Goal: Register for event/course

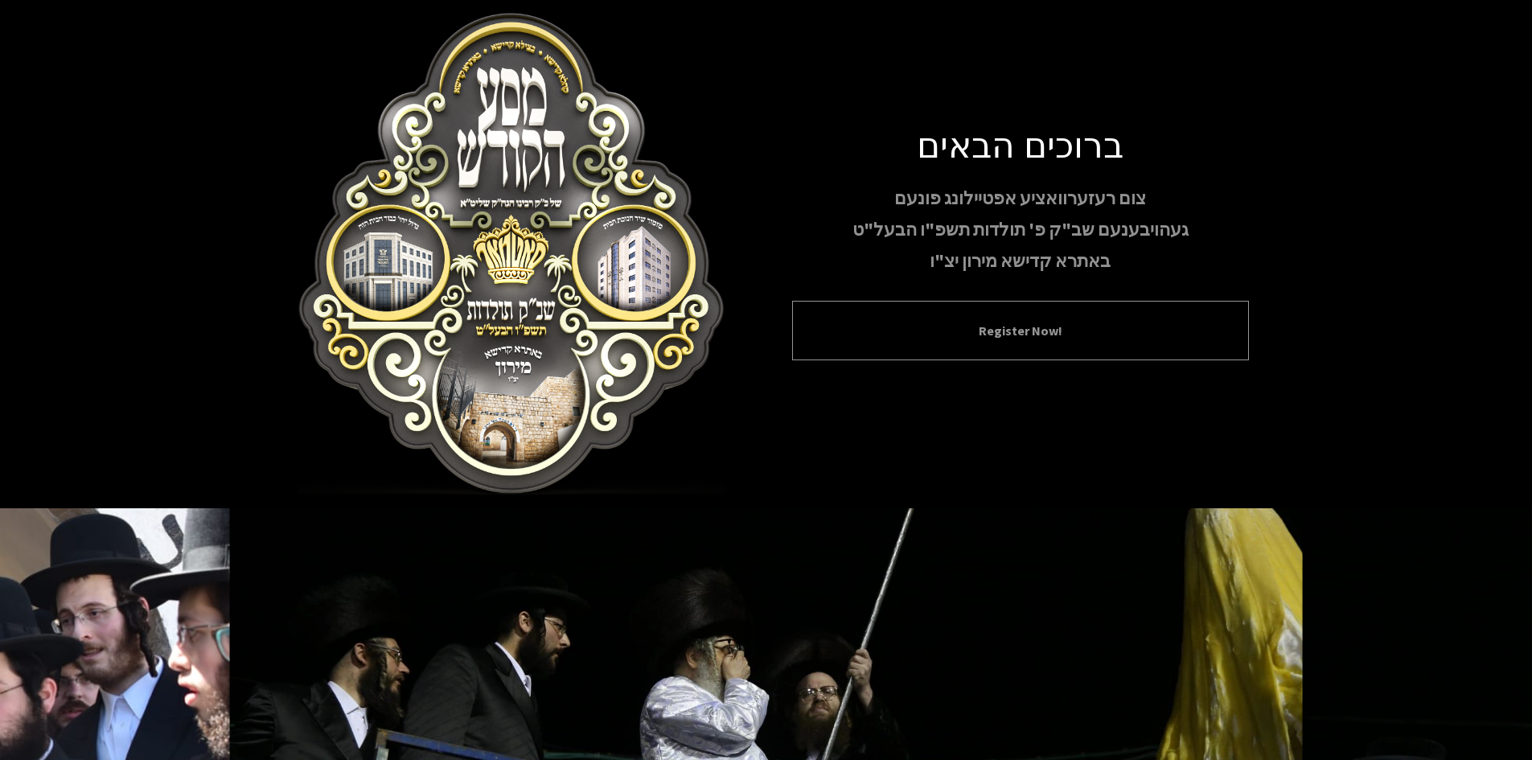
click at [963, 346] on div "Register Now!" at bounding box center [1020, 330] width 457 height 59
click at [985, 339] on button "Register Now!" at bounding box center [1020, 330] width 416 height 19
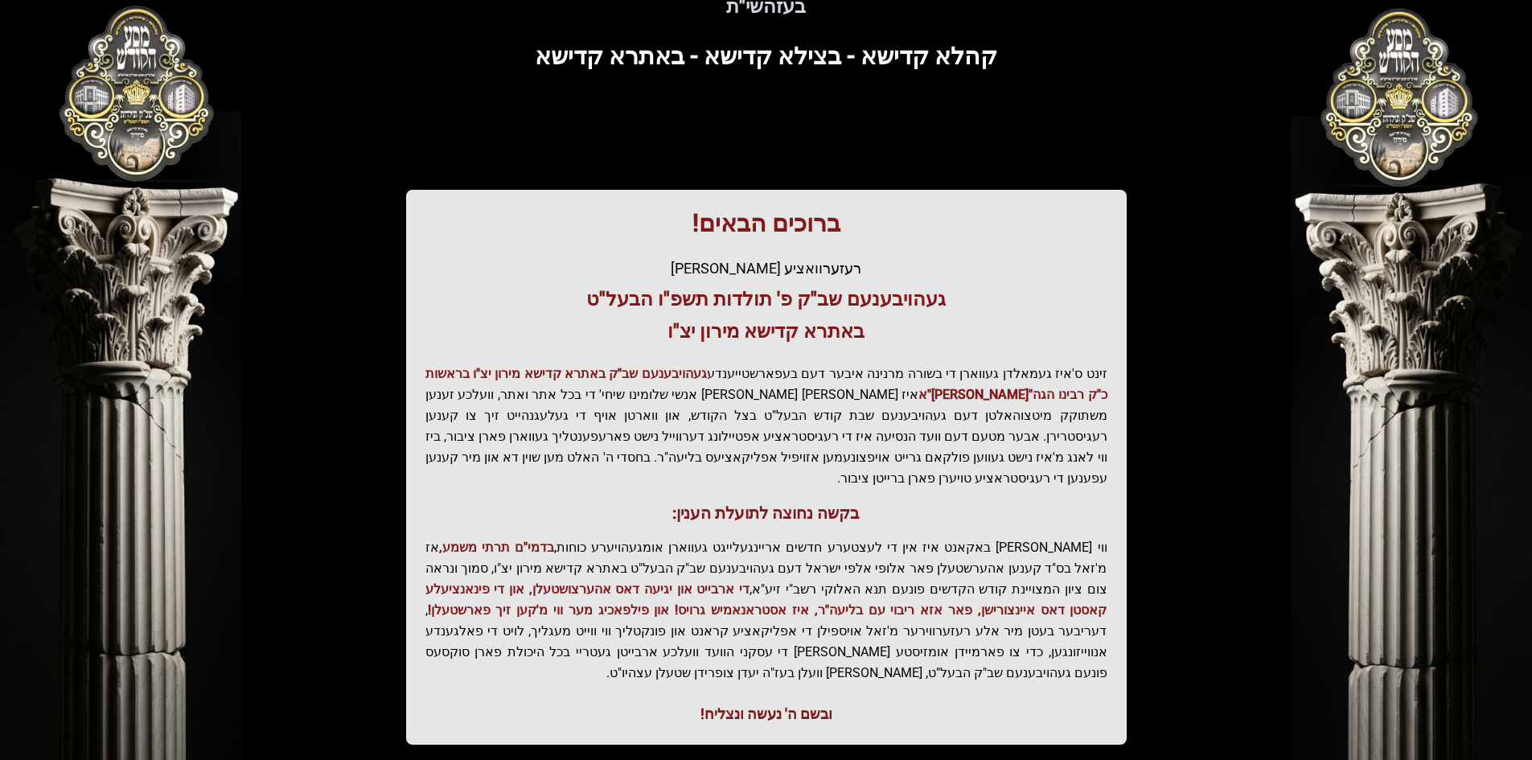
scroll to position [171, 0]
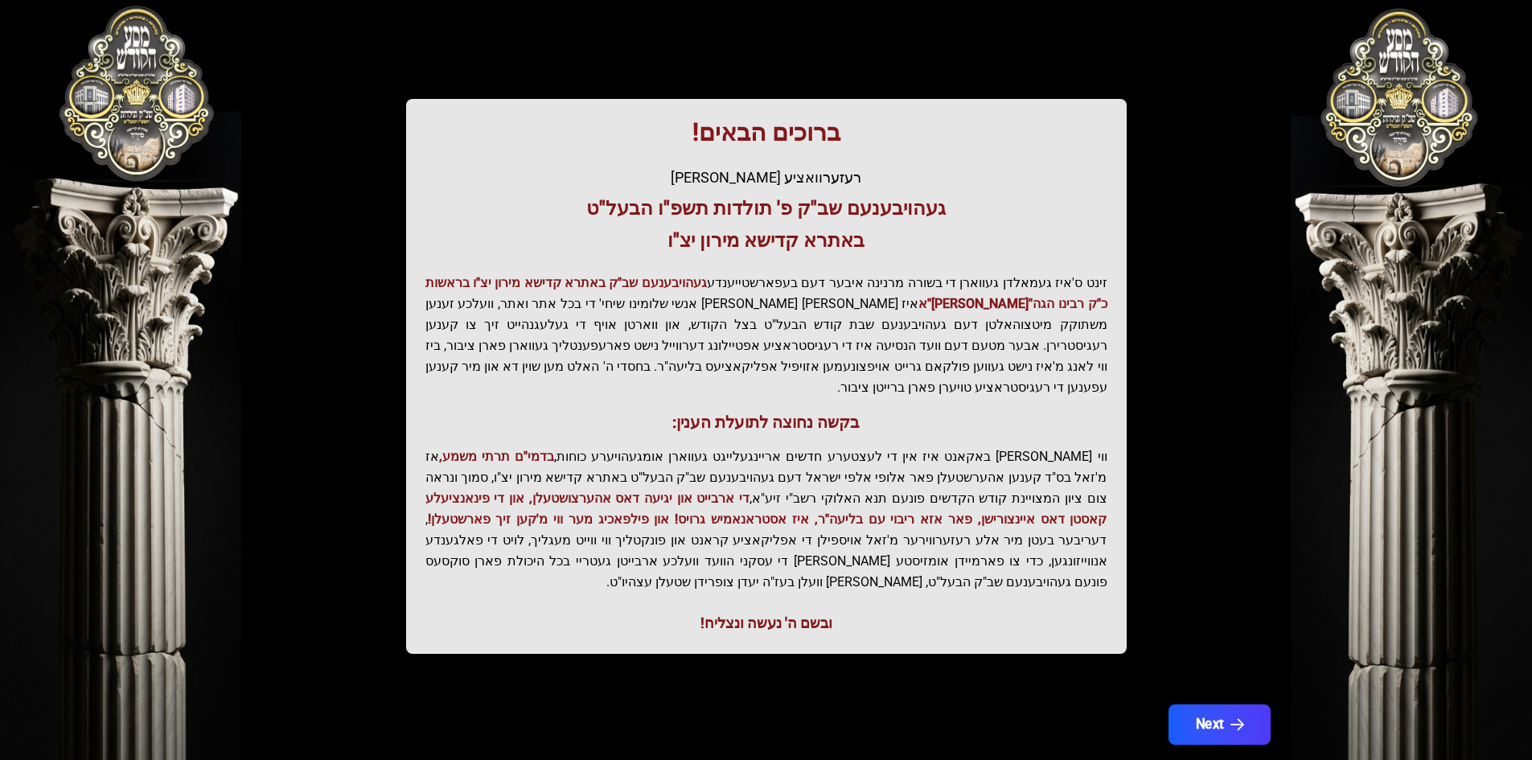
click at [1232, 718] on icon "button" at bounding box center [1236, 725] width 14 height 14
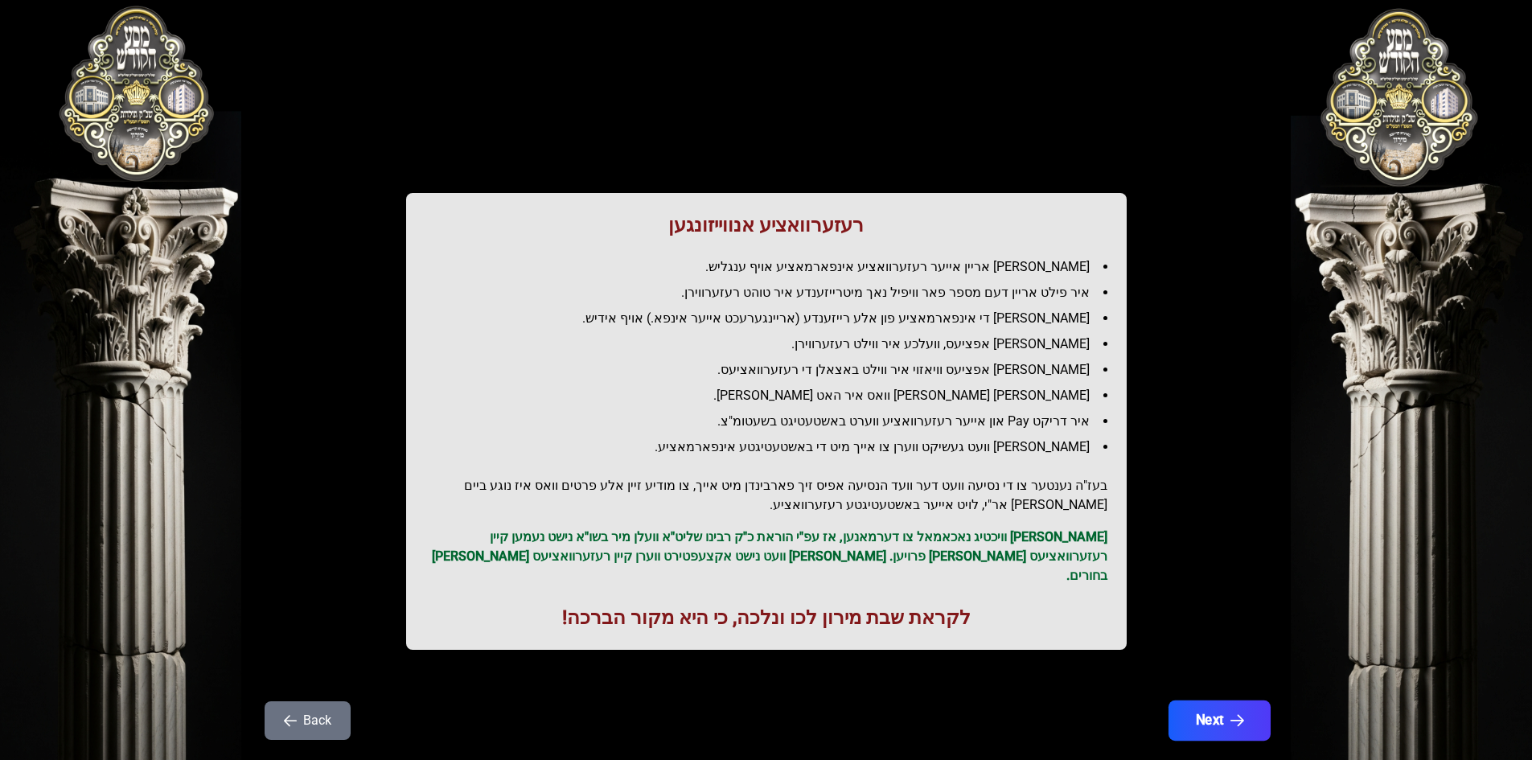
click at [1212, 706] on button "Next" at bounding box center [1218, 720] width 102 height 40
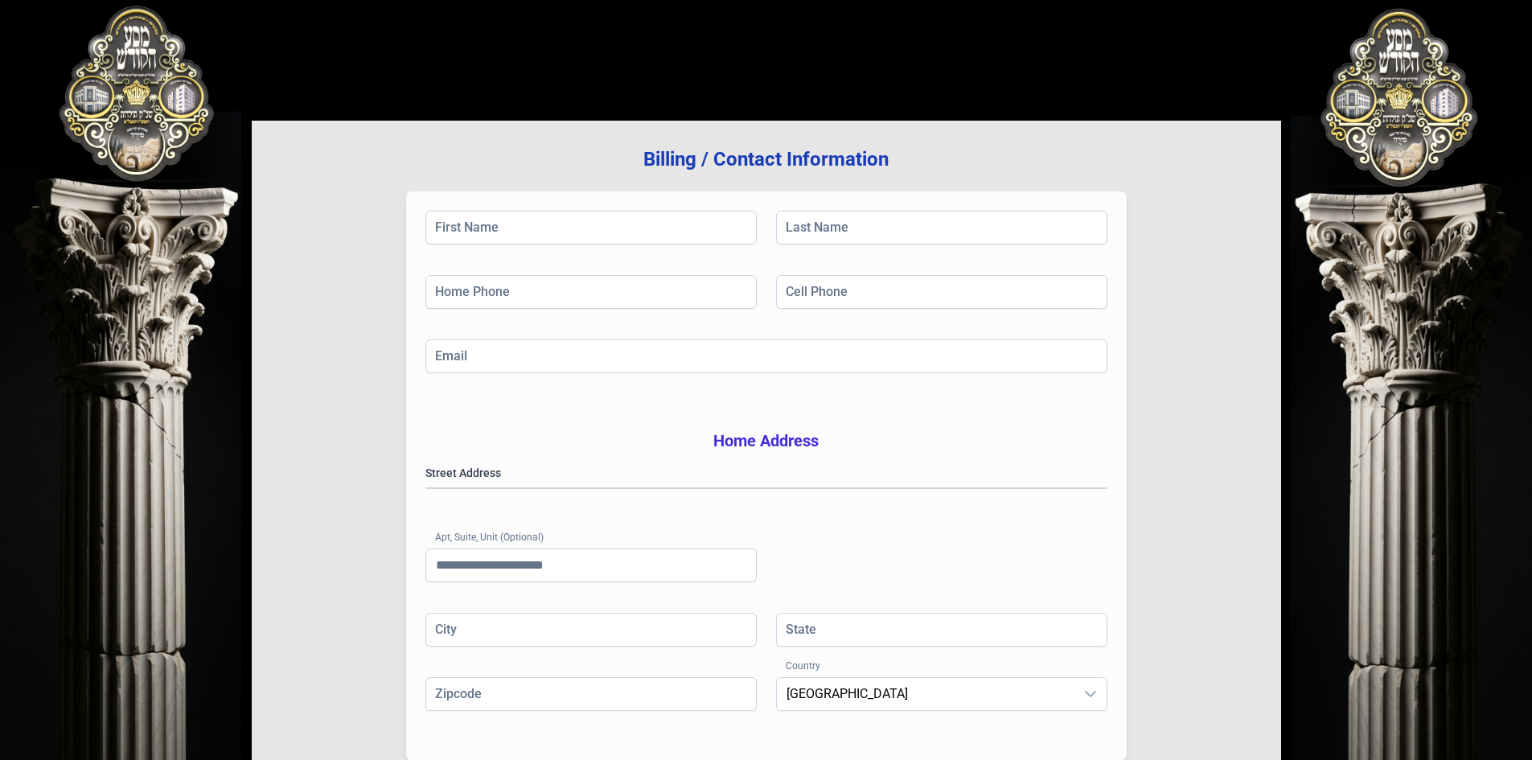
scroll to position [236, 0]
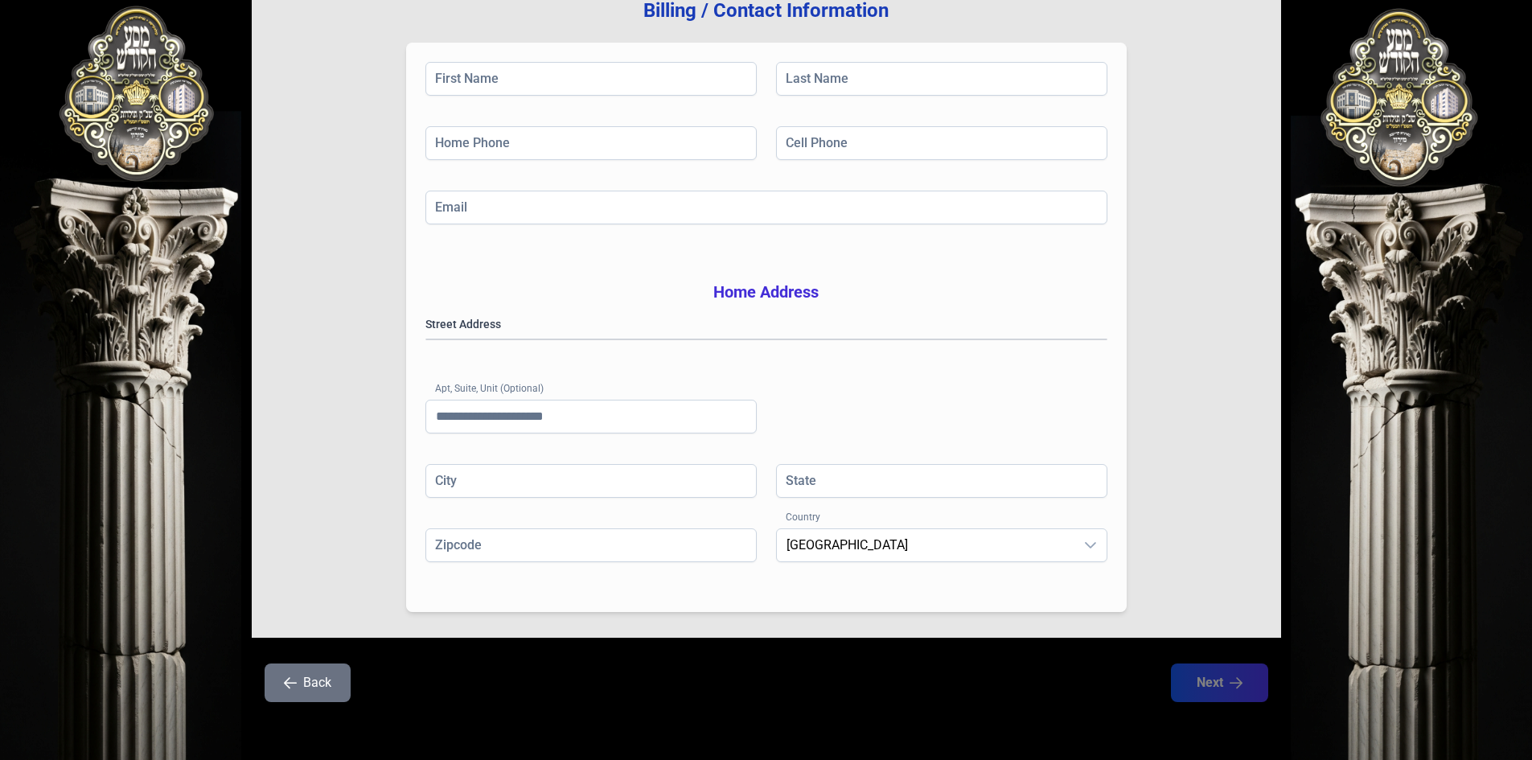
click at [322, 686] on button "Back" at bounding box center [308, 682] width 86 height 39
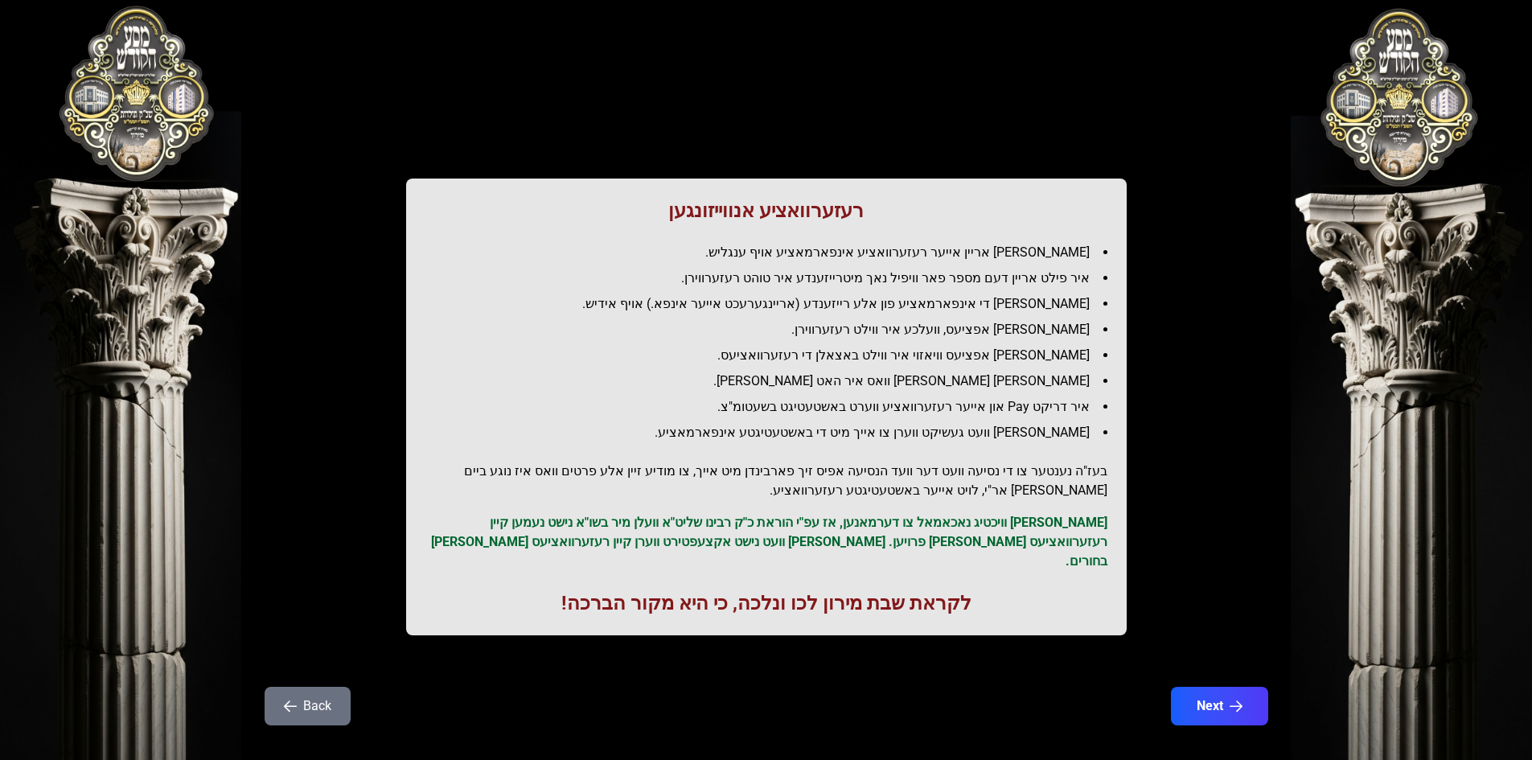
scroll to position [18, 0]
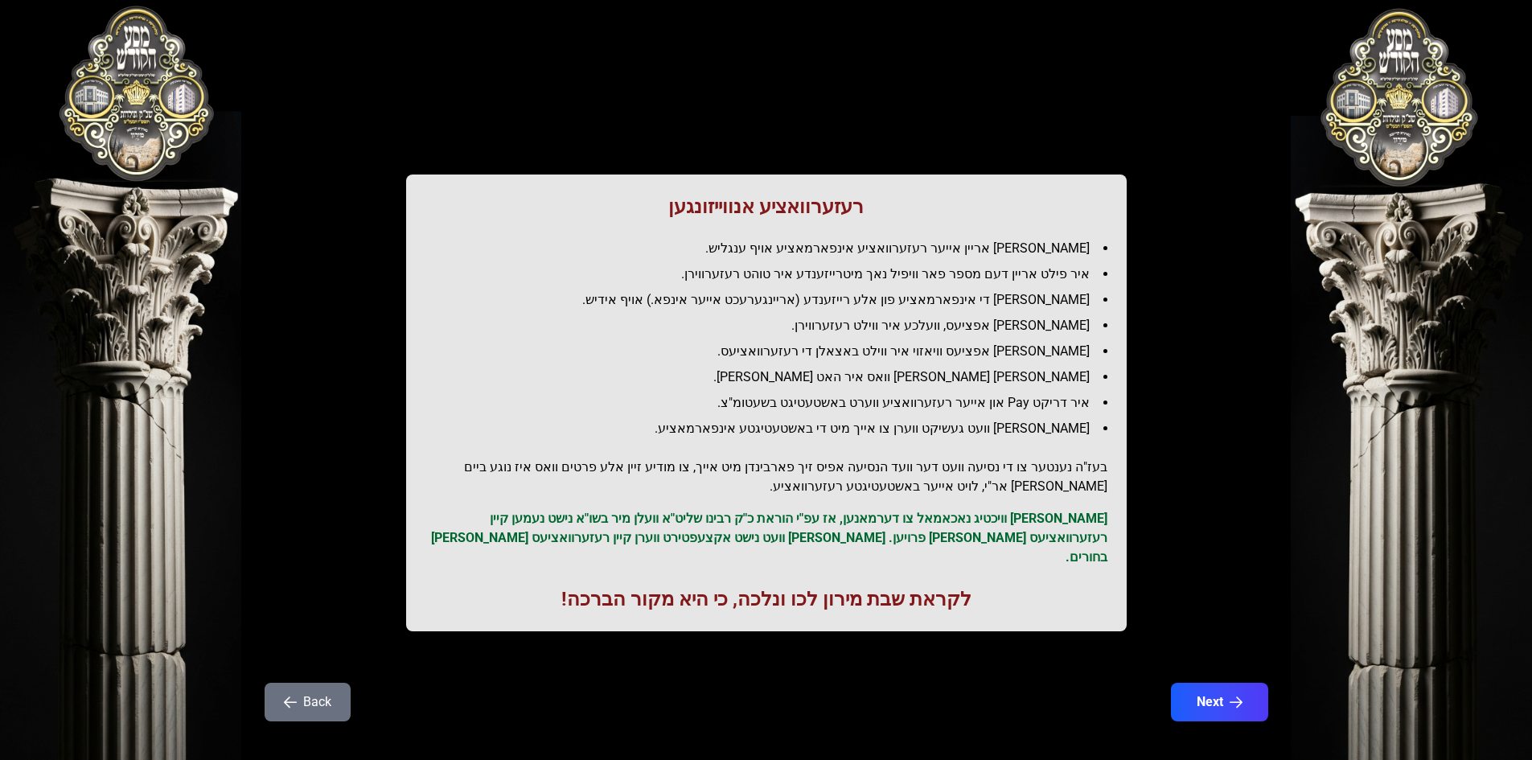
click at [303, 684] on button "Back" at bounding box center [308, 702] width 86 height 39
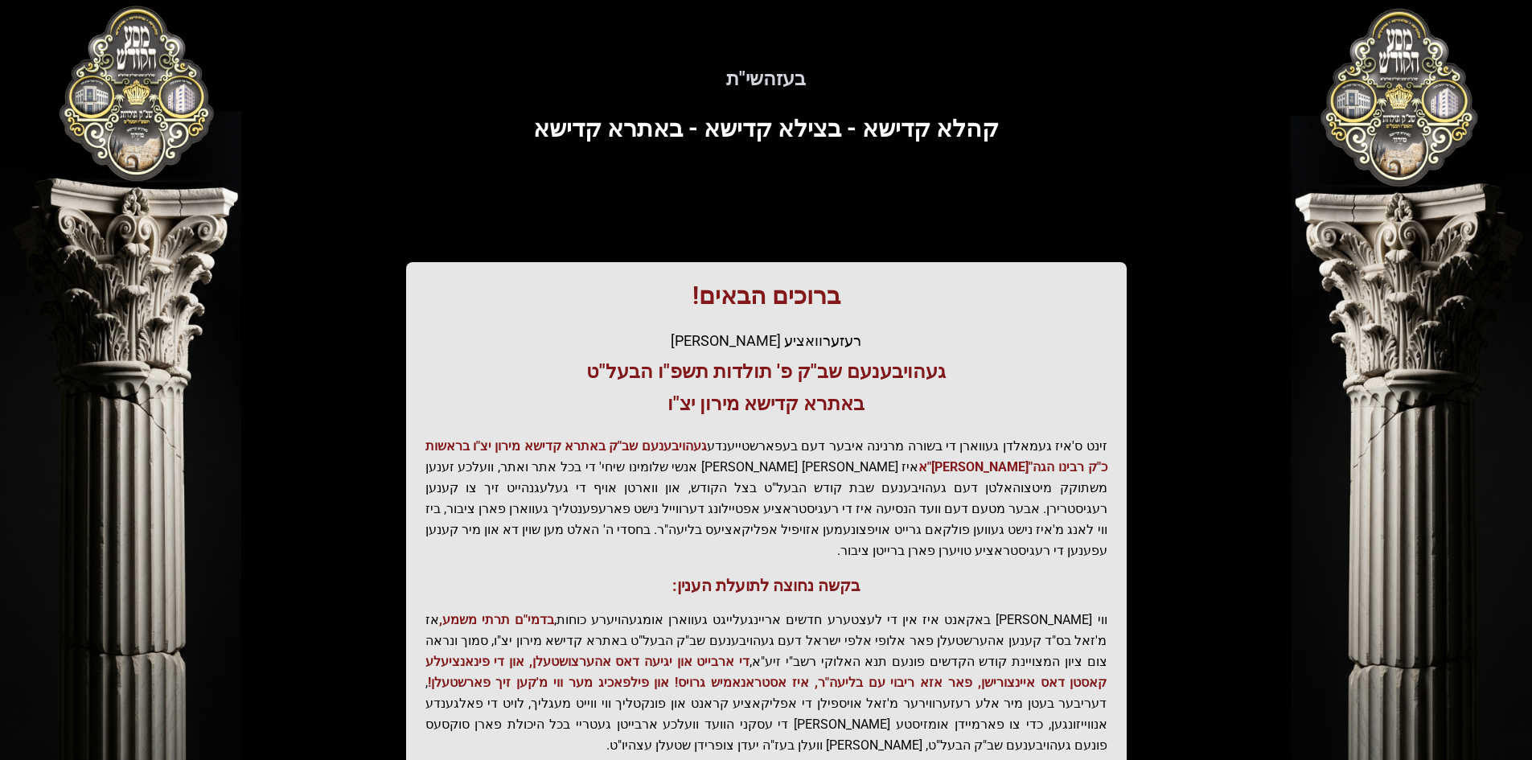
scroll to position [0, 0]
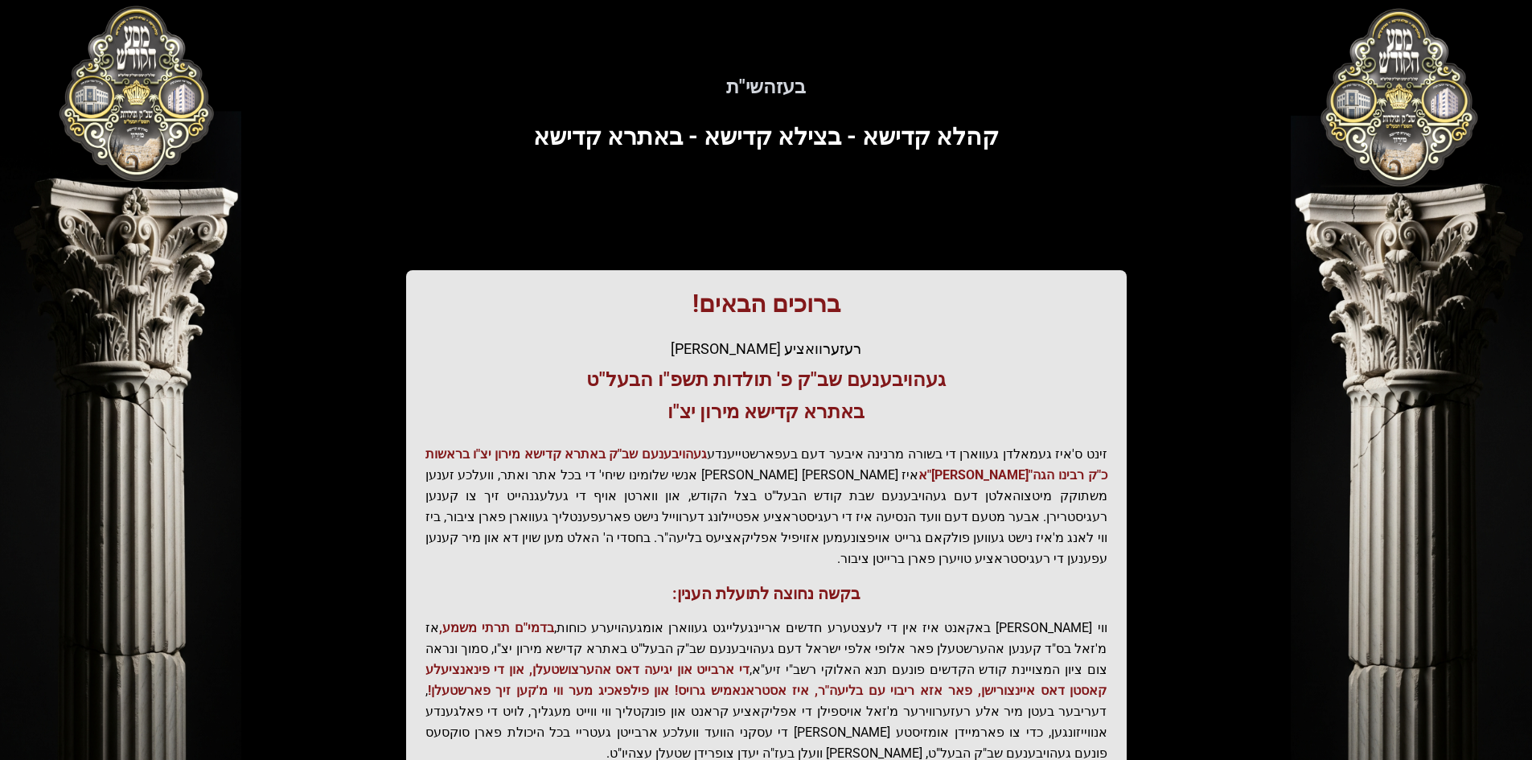
click at [163, 122] on div "בעזהשי"ת 0 1 2 3 4 5 6 בעזהשי"ת קהלא קדישא - בצילא קדישא - באתרא קדישא ברוכים ה…" at bounding box center [766, 486] width 1532 height 973
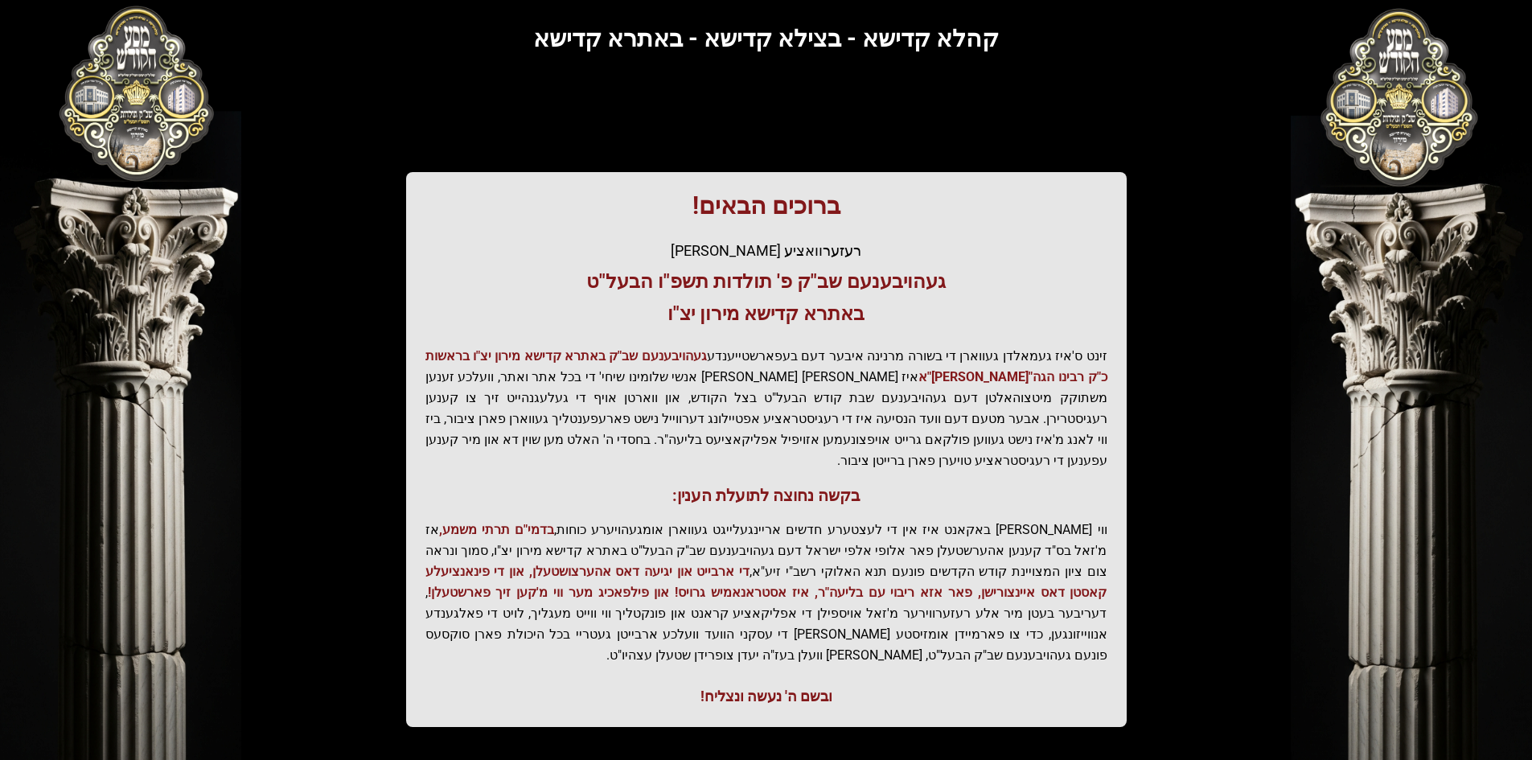
scroll to position [161, 0]
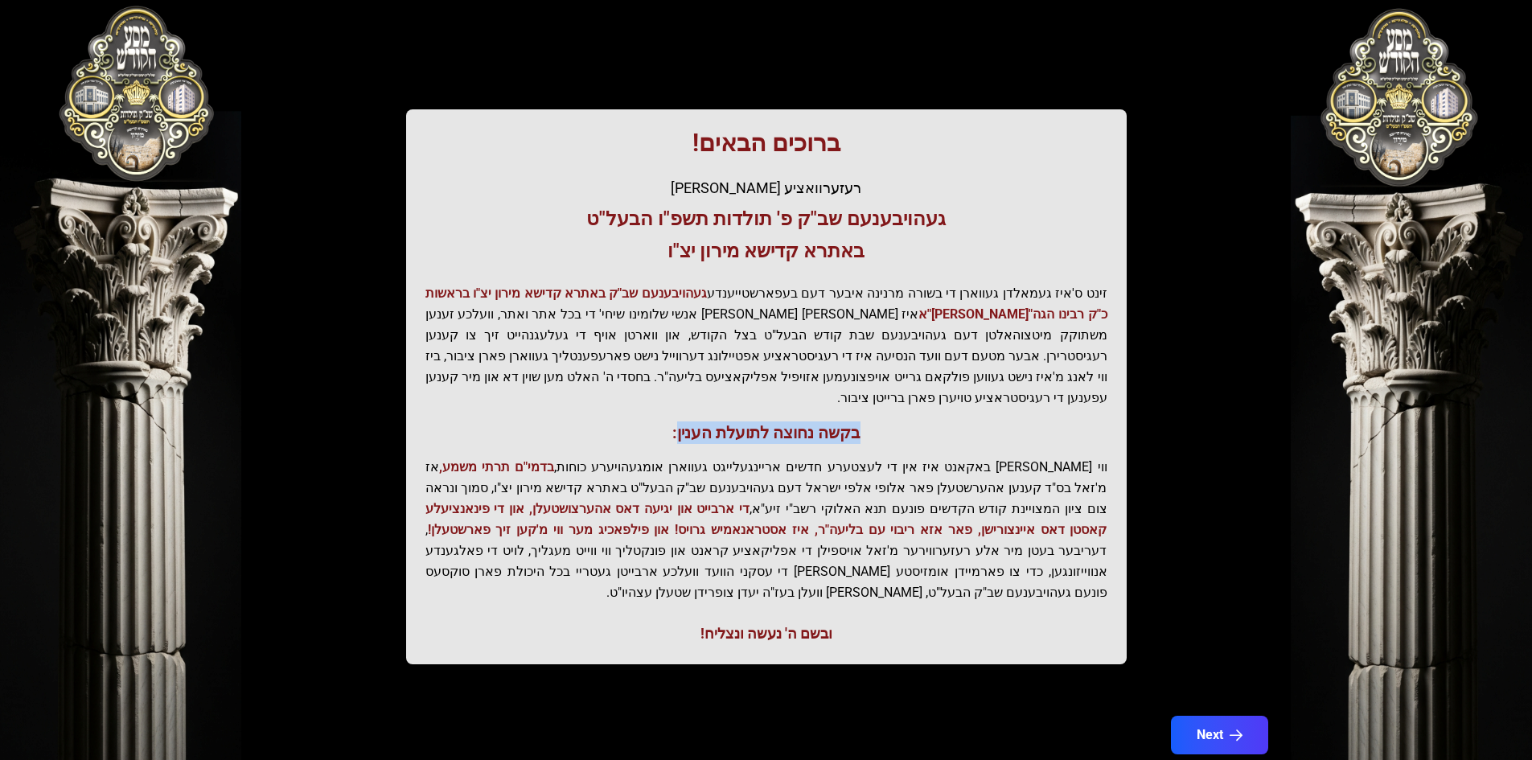
drag, startPoint x: 679, startPoint y: 412, endPoint x: 868, endPoint y: 422, distance: 190.0
click at [868, 422] on h3 "בקשה נחוצה לתועלת הענין:" at bounding box center [766, 432] width 682 height 23
drag, startPoint x: 807, startPoint y: 402, endPoint x: 668, endPoint y: 410, distance: 139.3
click at [668, 421] on h3 "בקשה נחוצה לתועלת הענין:" at bounding box center [766, 432] width 682 height 23
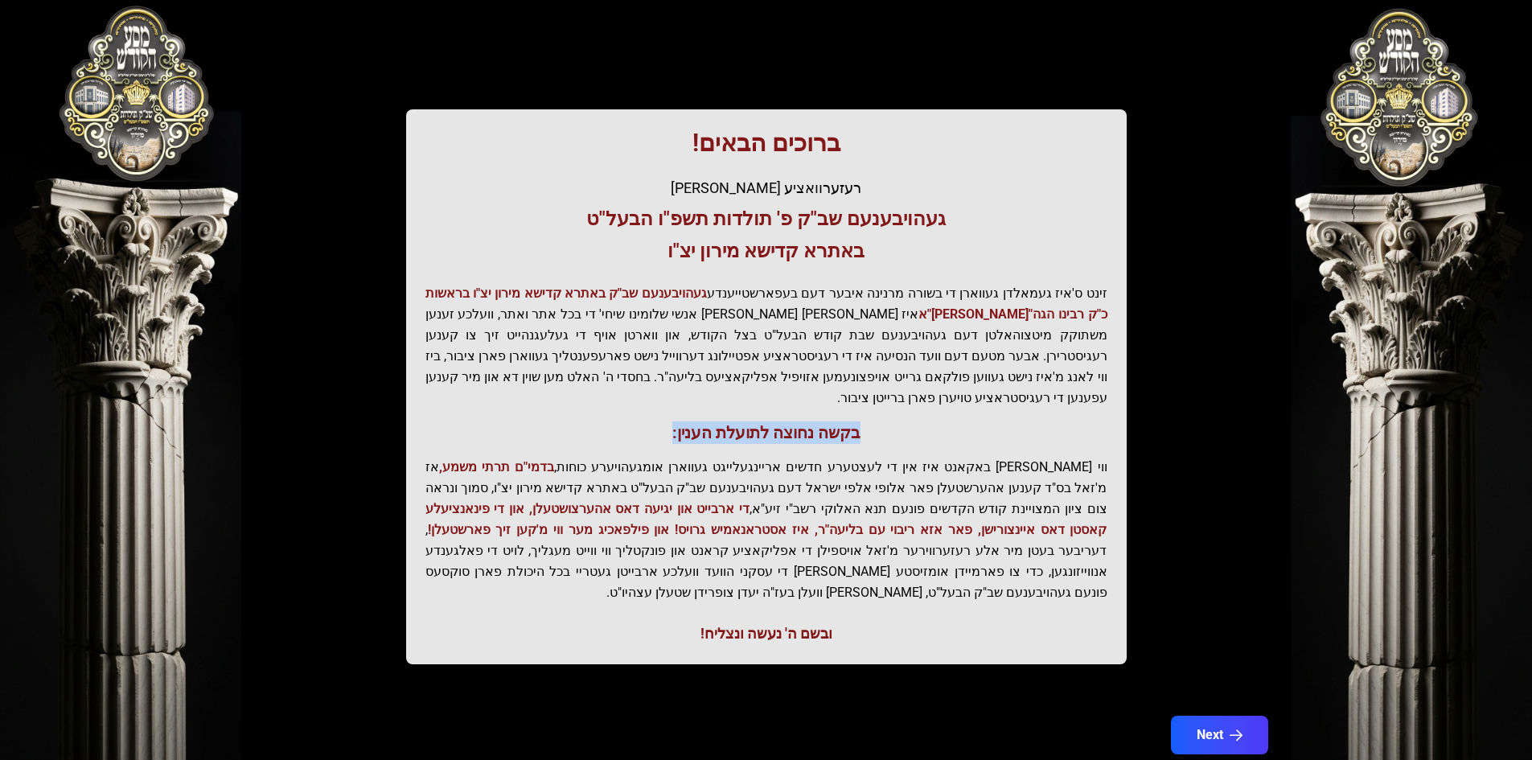
click at [668, 421] on h3 "בקשה נחוצה לתועלת הענין:" at bounding box center [766, 432] width 682 height 23
drag, startPoint x: 668, startPoint y: 410, endPoint x: 854, endPoint y: 407, distance: 185.8
click at [854, 421] on h3 "בקשה נחוצה לתועלת הענין:" at bounding box center [766, 432] width 682 height 23
click at [865, 421] on h3 "בקשה נחוצה לתועלת הענין:" at bounding box center [766, 432] width 682 height 23
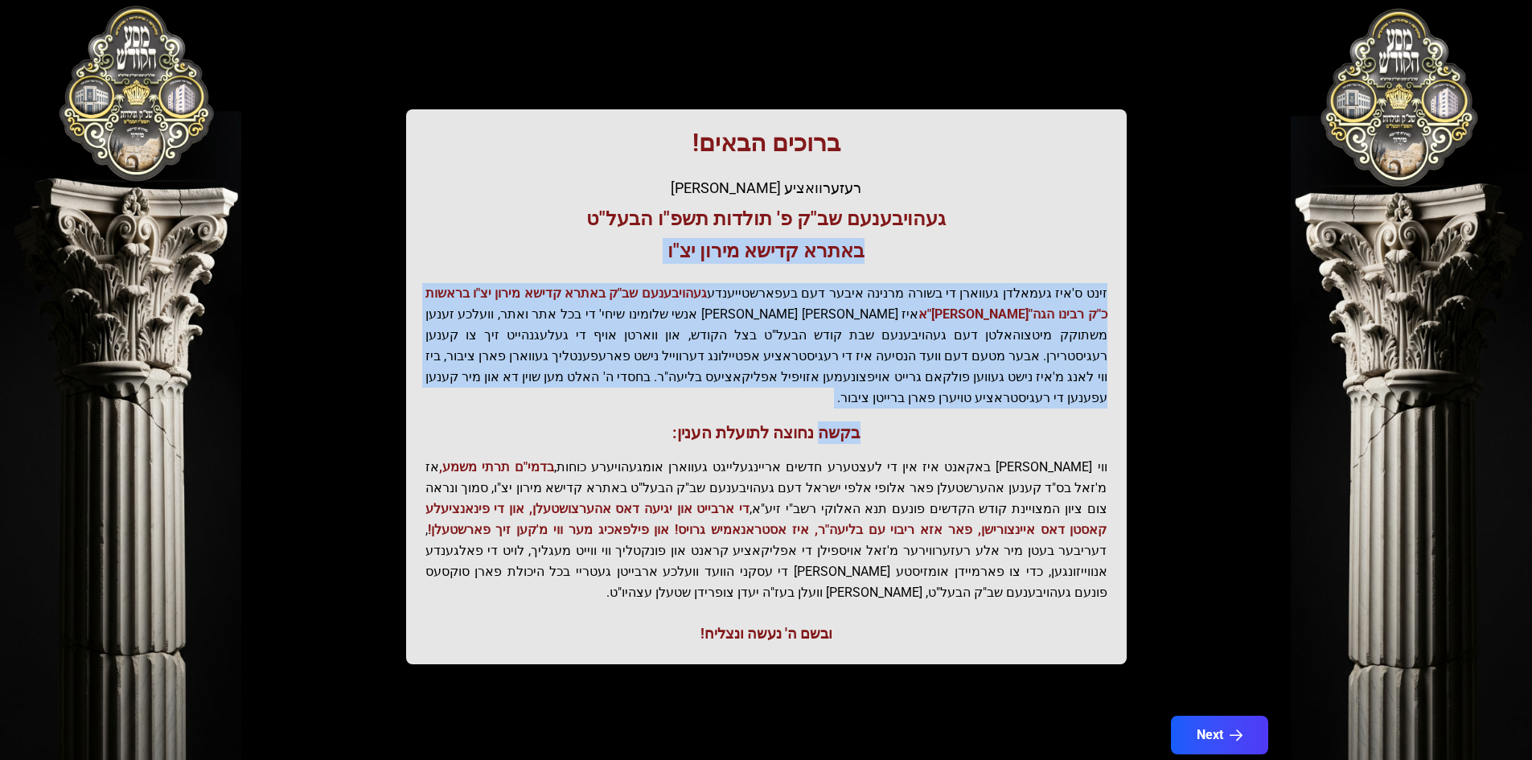
drag, startPoint x: 865, startPoint y: 411, endPoint x: 1077, endPoint y: 262, distance: 259.2
click at [1077, 262] on div "ברוכים הבאים! רעזערוואציע אפטיילונג פונעם געהויבענעם שב"ק פ' תולדות תשפ"ו הבעל"…" at bounding box center [766, 386] width 720 height 555
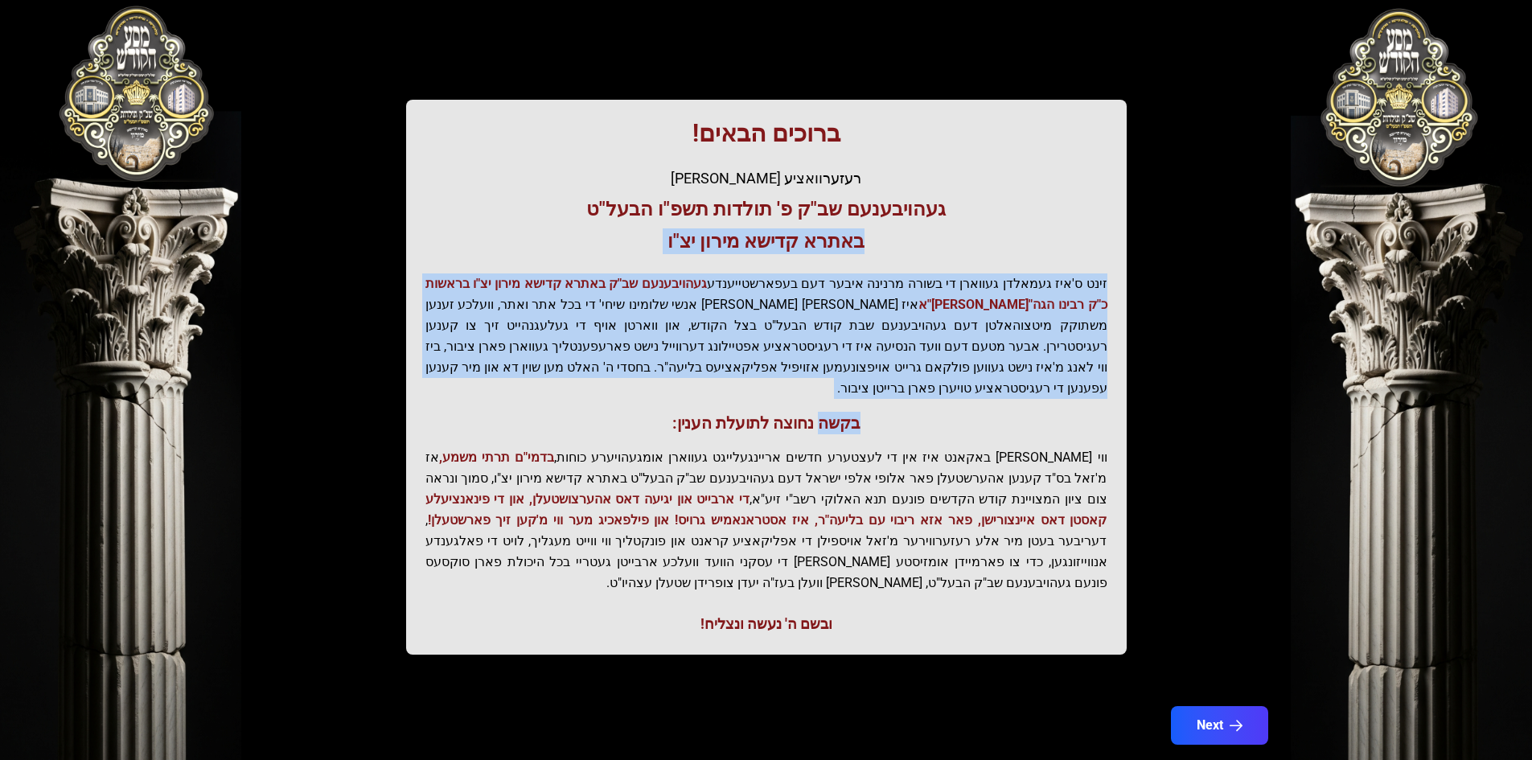
scroll to position [171, 0]
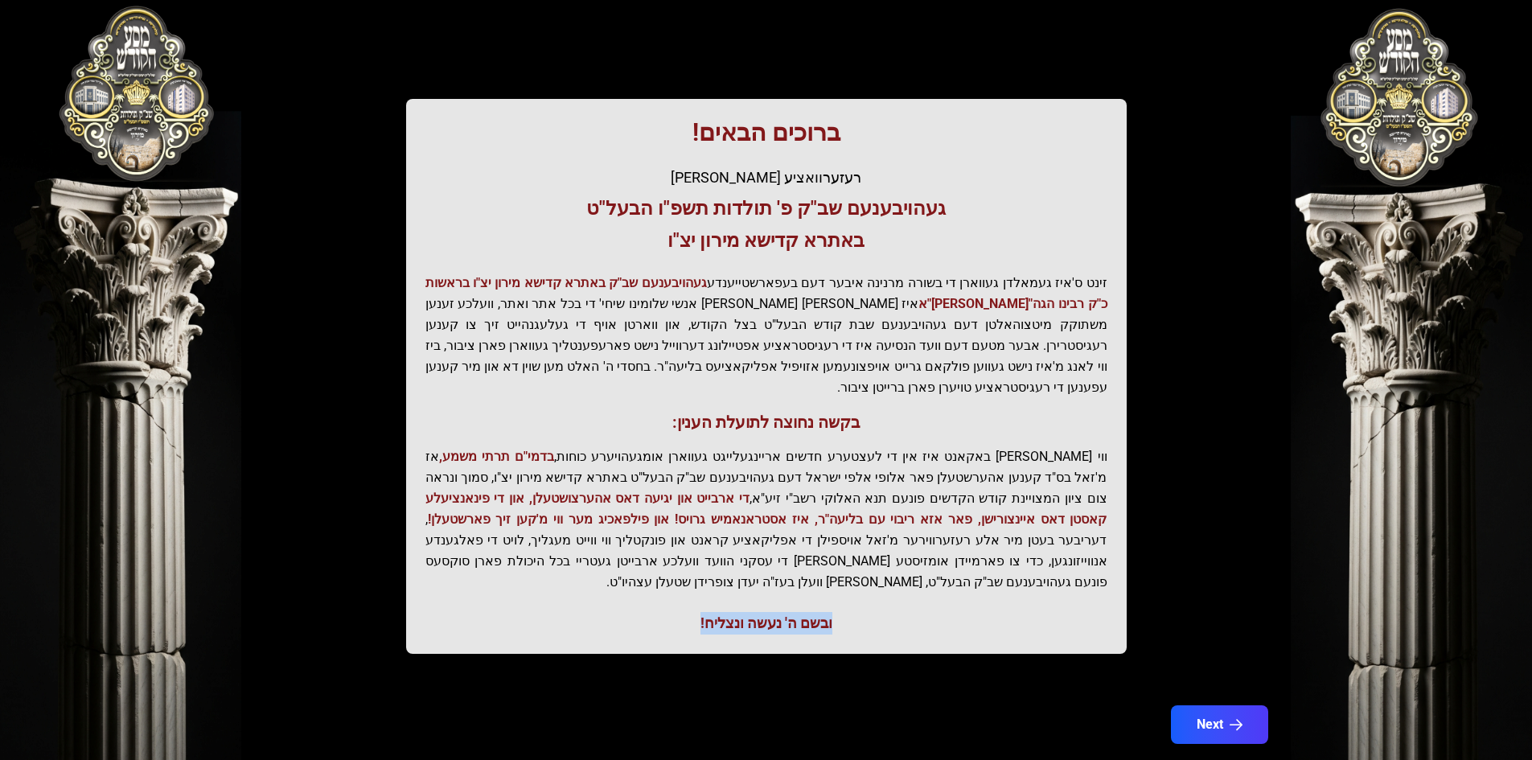
drag, startPoint x: 828, startPoint y: 577, endPoint x: 690, endPoint y: 558, distance: 139.6
click at [690, 558] on div "ברוכים הבאים! רעזערוואציע אפטיילונג פונעם געהויבענעם שב"ק פ' תולדות תשפ"ו הבעל"…" at bounding box center [766, 376] width 720 height 555
click at [690, 559] on div "ברוכים הבאים! רעזערוואציע אפטיילונג פונעם געהויבענעם שב"ק פ' תולדות תשפ"ו הבעל"…" at bounding box center [766, 376] width 720 height 555
